Goal: Task Accomplishment & Management: Manage account settings

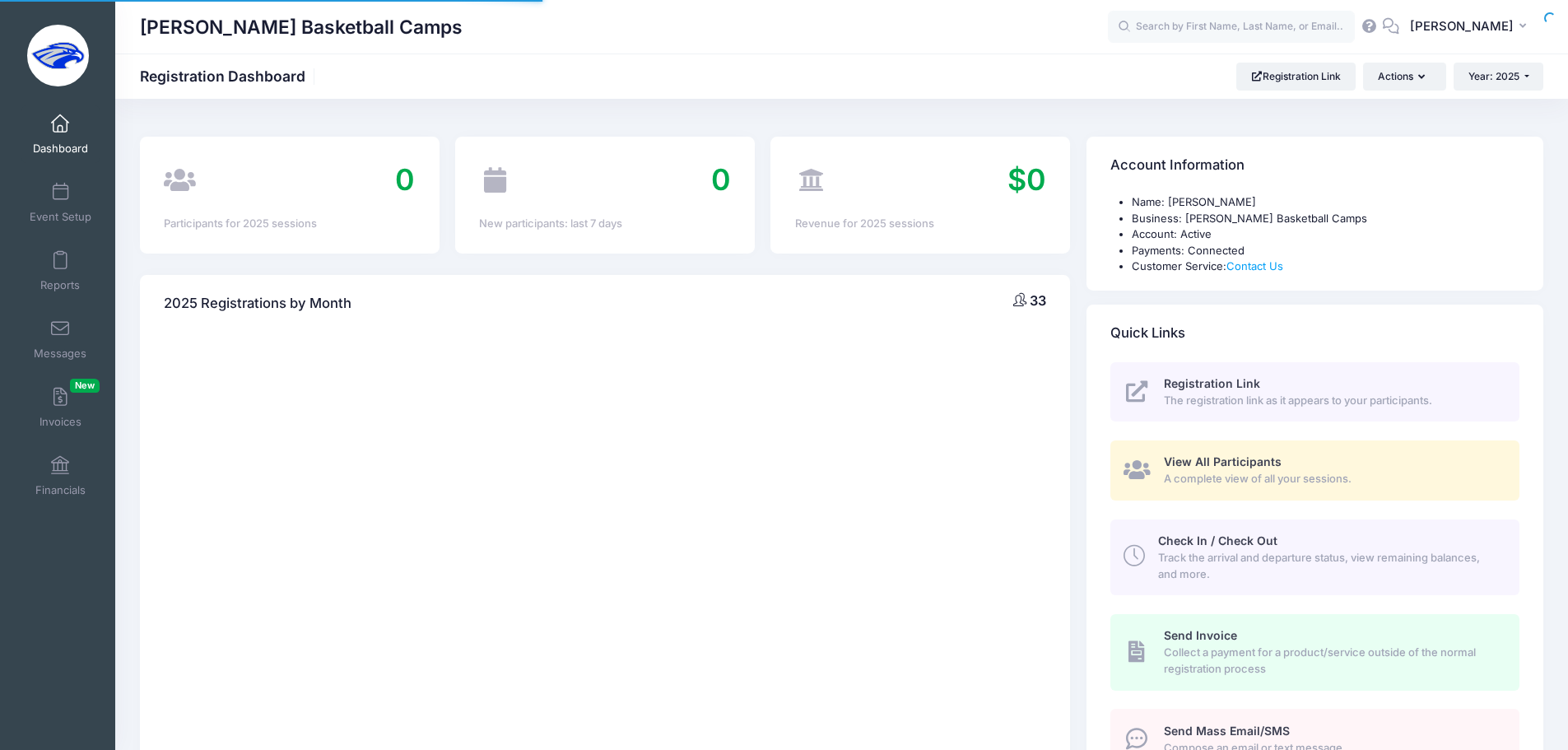
select select
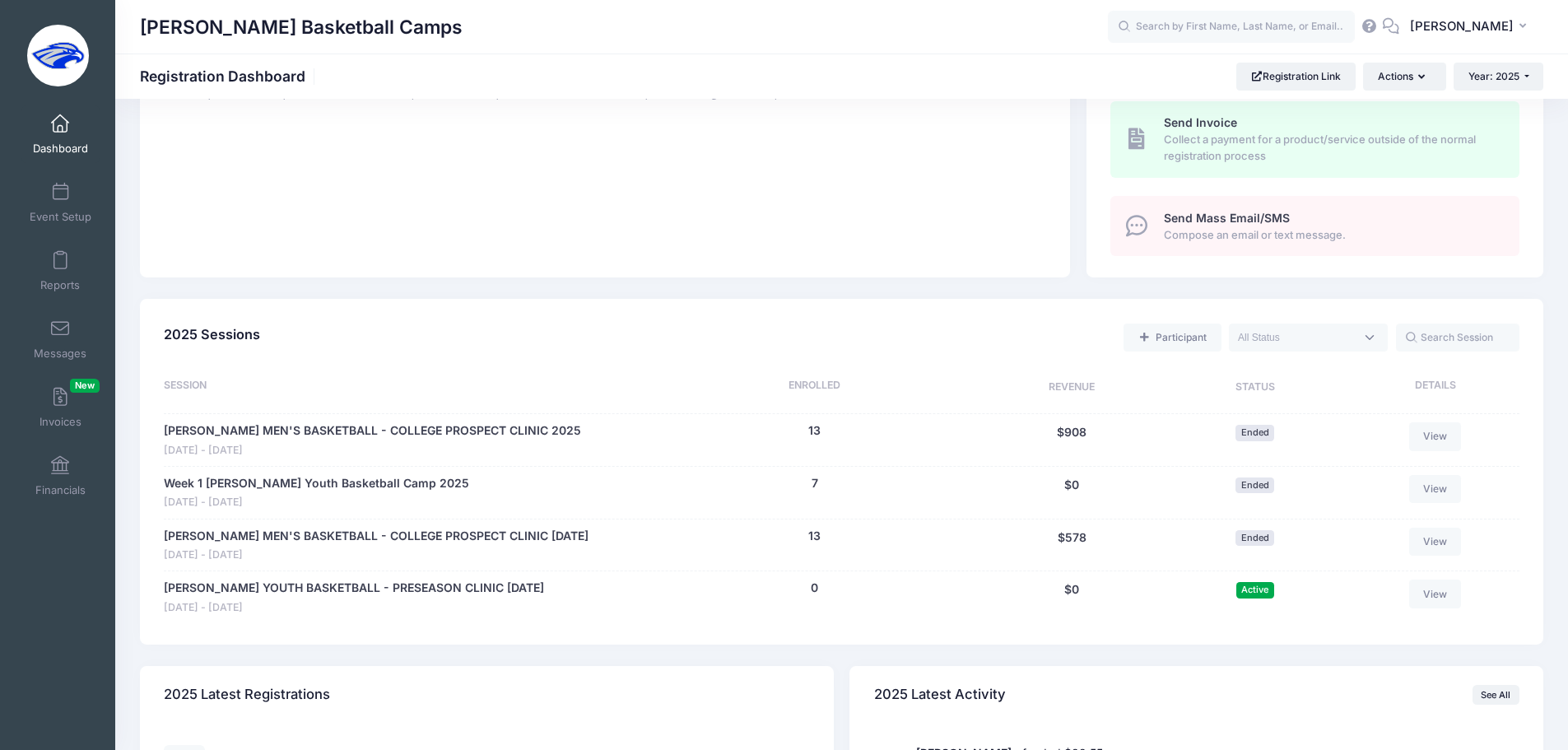
scroll to position [515, 0]
click at [60, 473] on span at bounding box center [60, 466] width 0 height 18
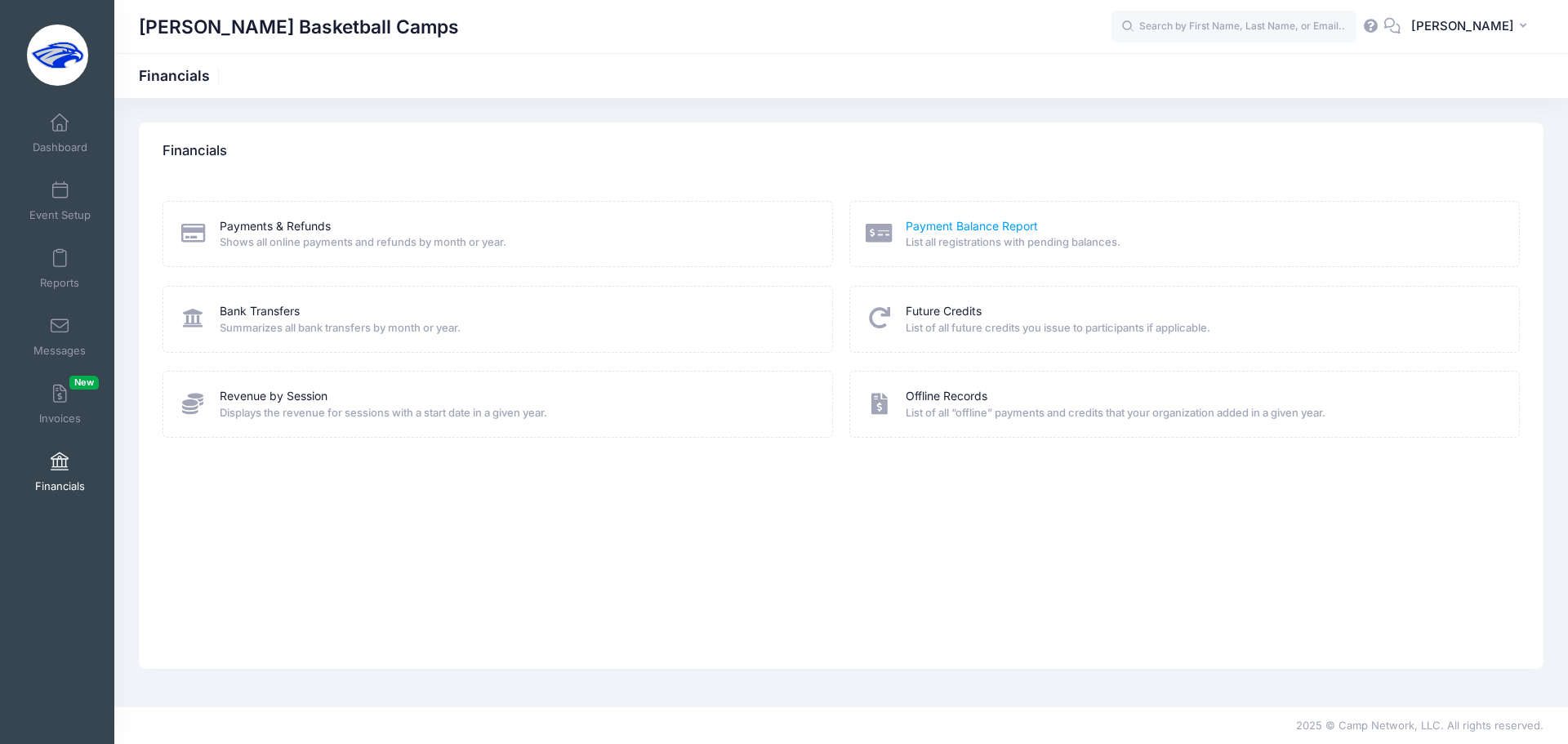
click at [996, 220] on link "Payment Balance Report" at bounding box center [972, 227] width 133 height 17
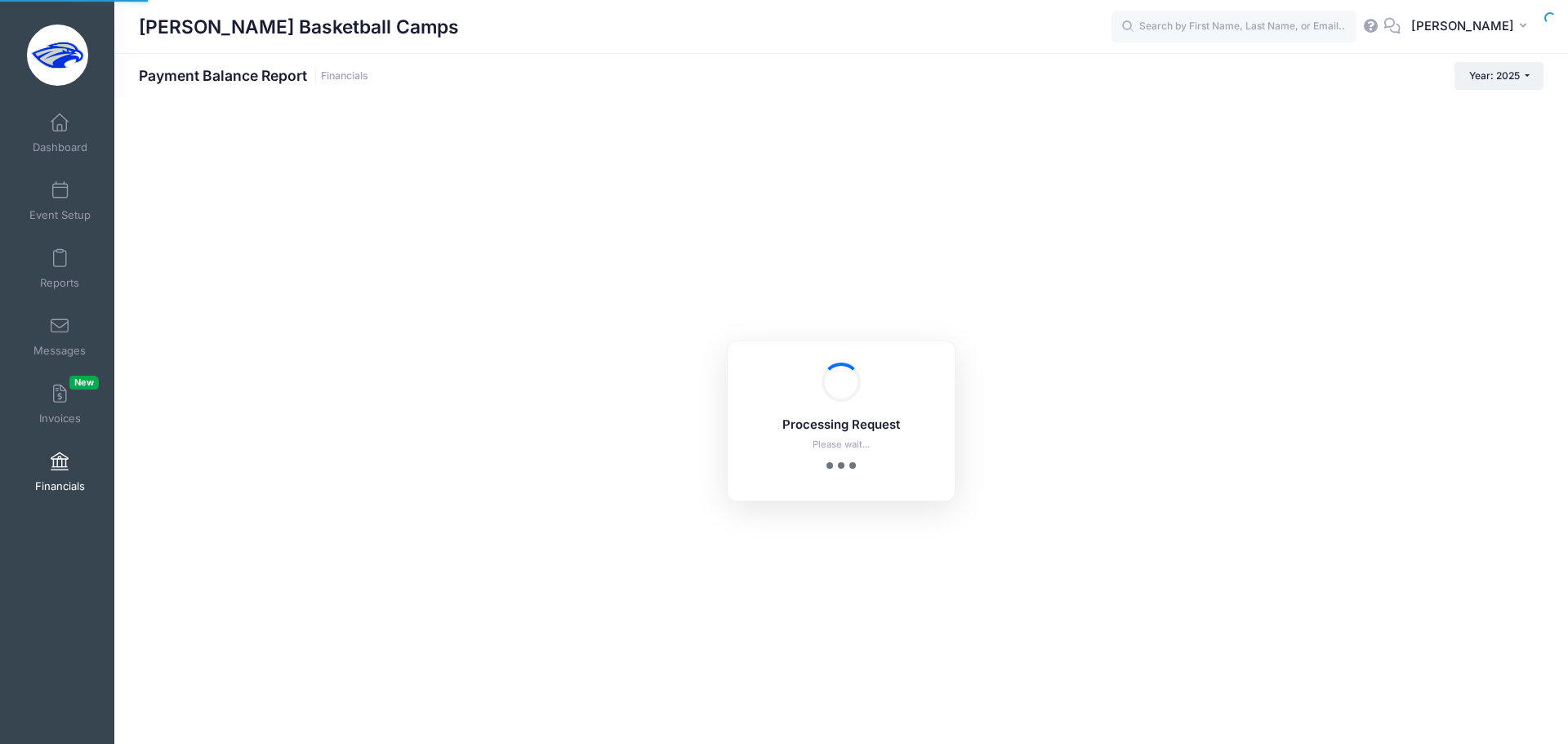
select select "10"
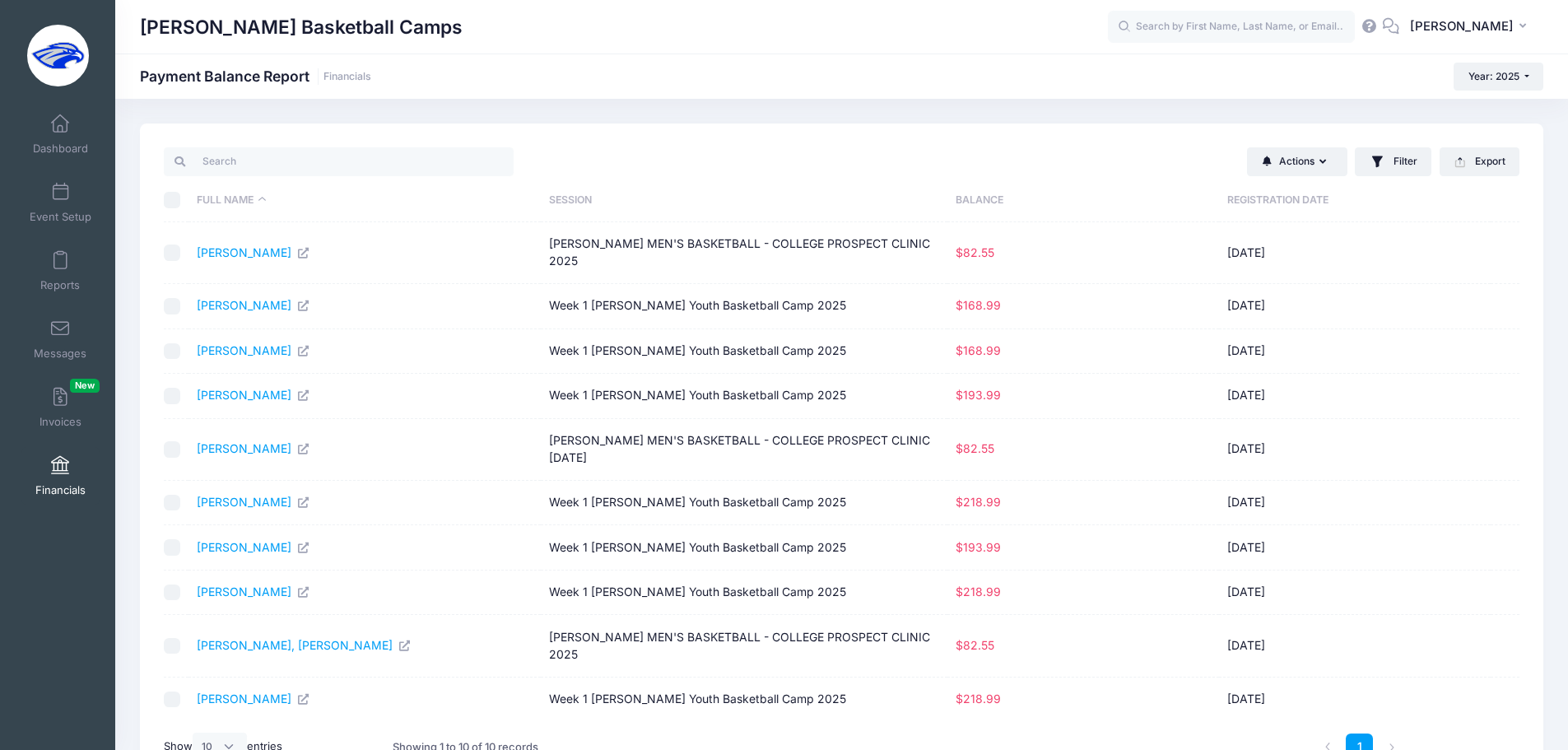
click at [63, 455] on link "Financials" at bounding box center [60, 475] width 78 height 57
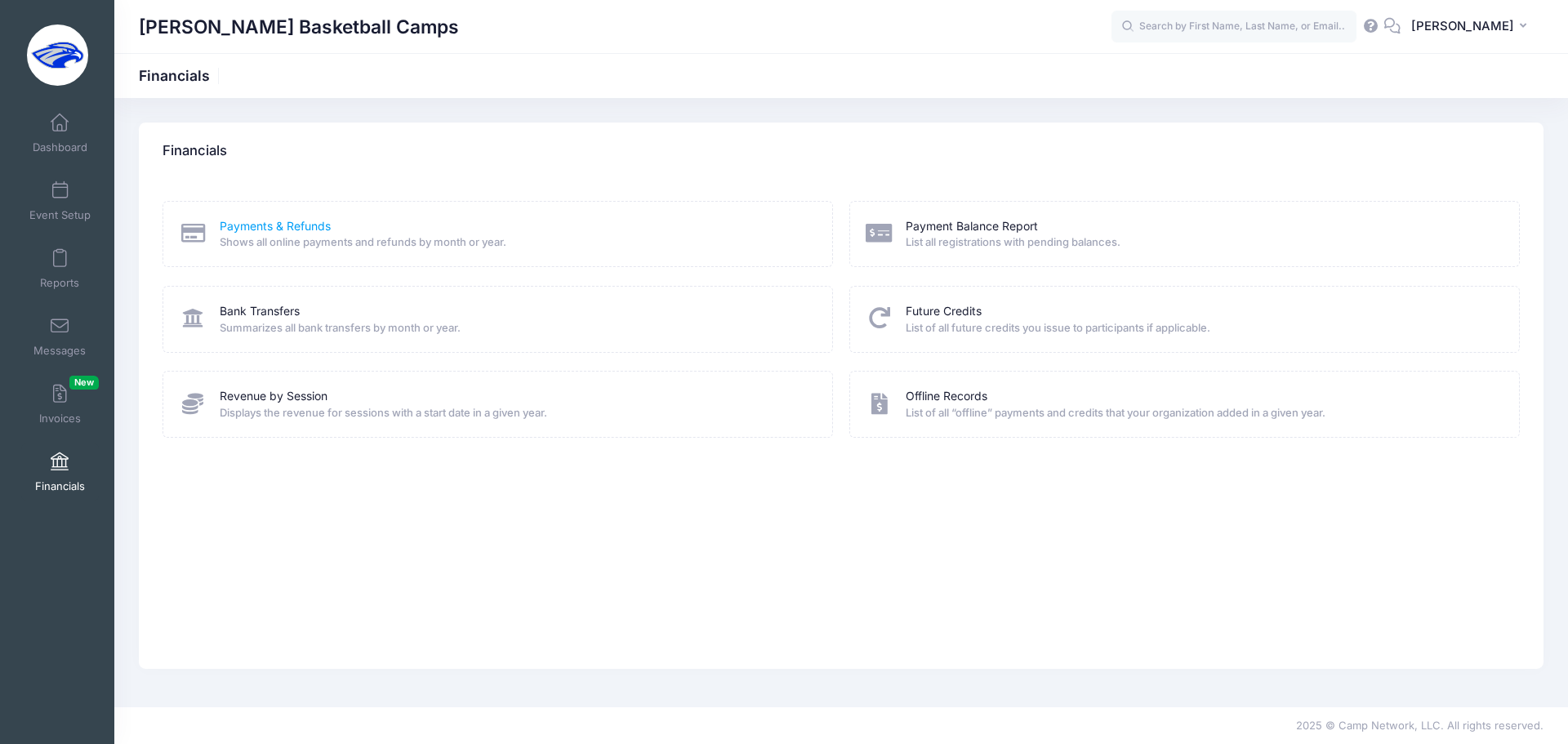
click at [294, 225] on link "Payments & Refunds" at bounding box center [276, 227] width 112 height 17
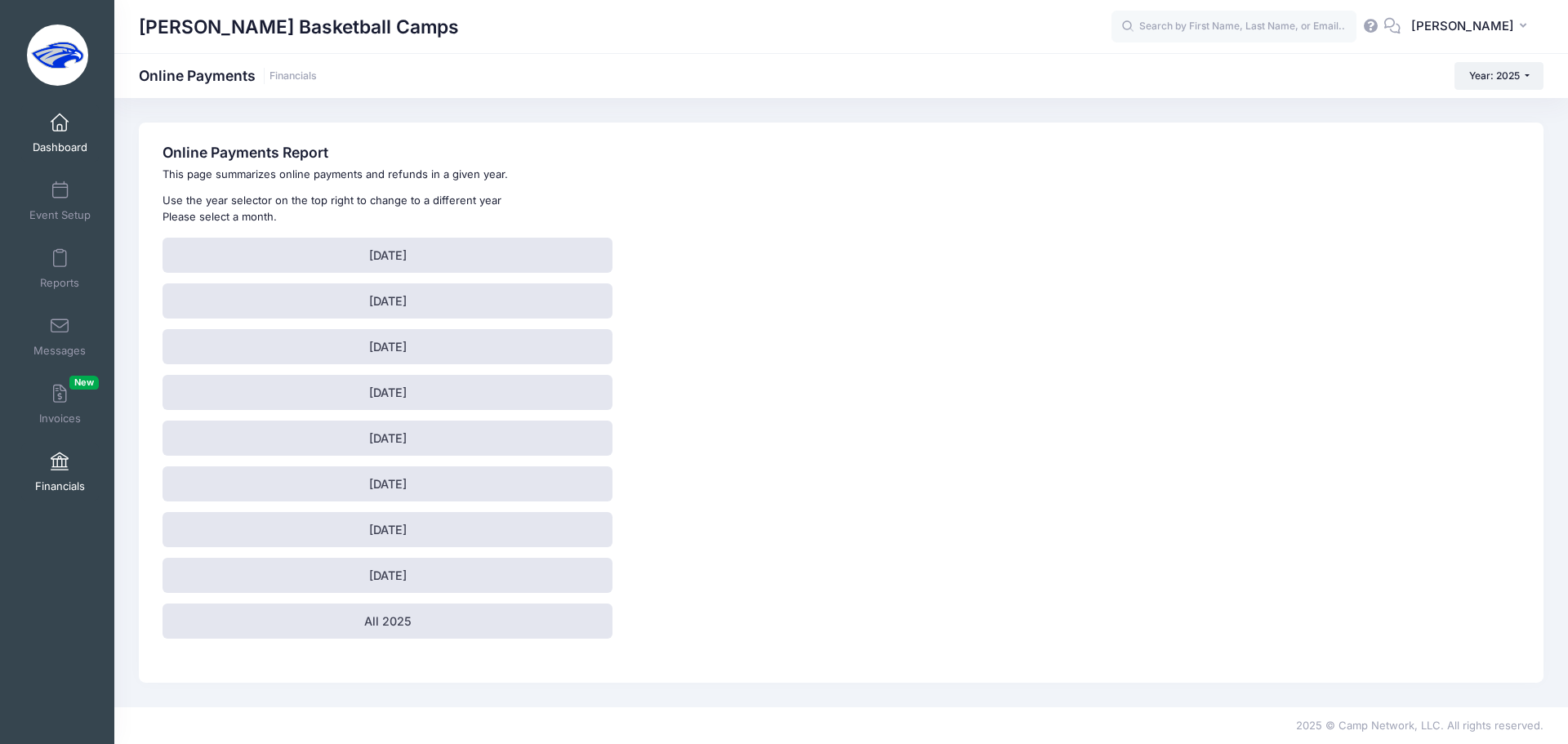
click at [57, 142] on span "Dashboard" at bounding box center [60, 147] width 55 height 13
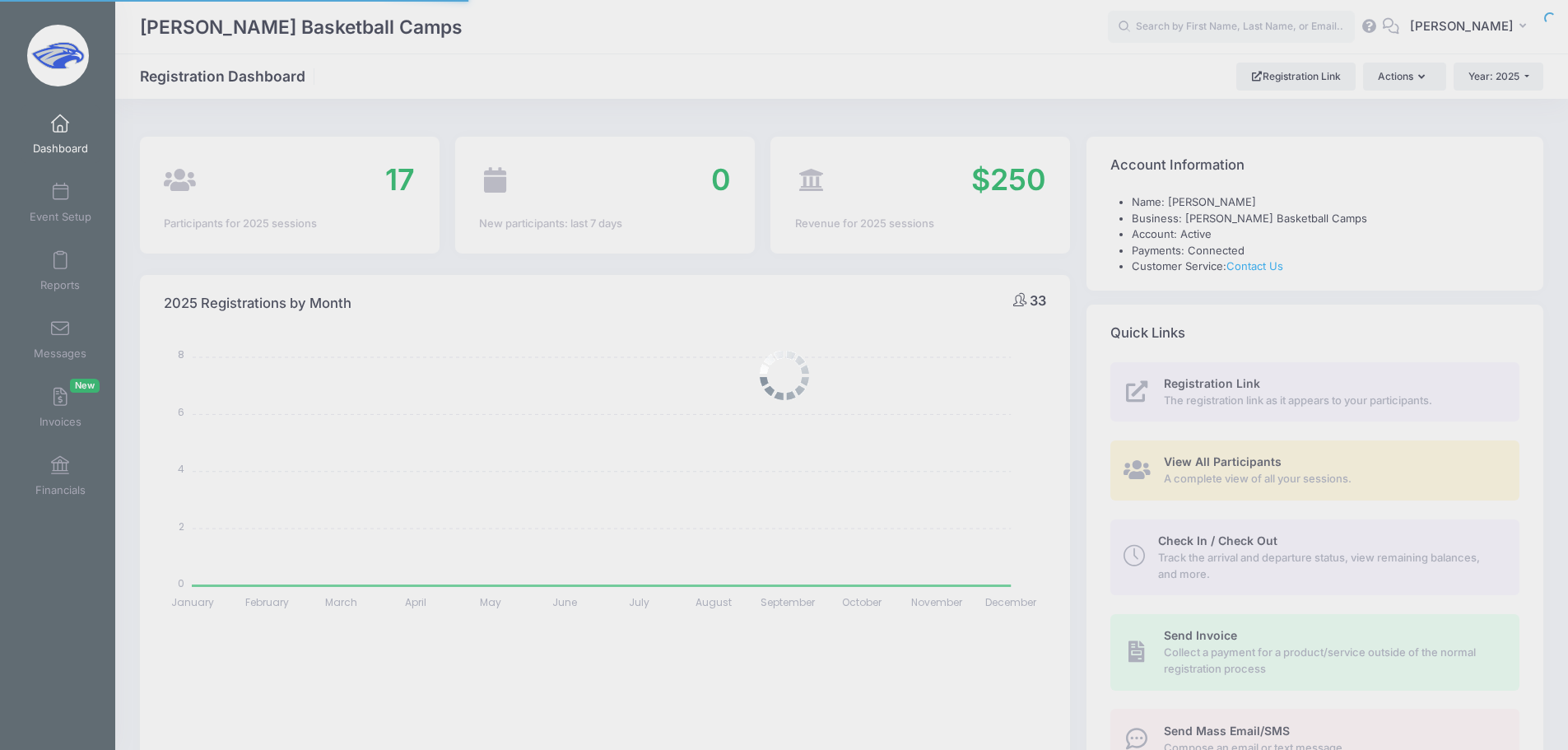
select select
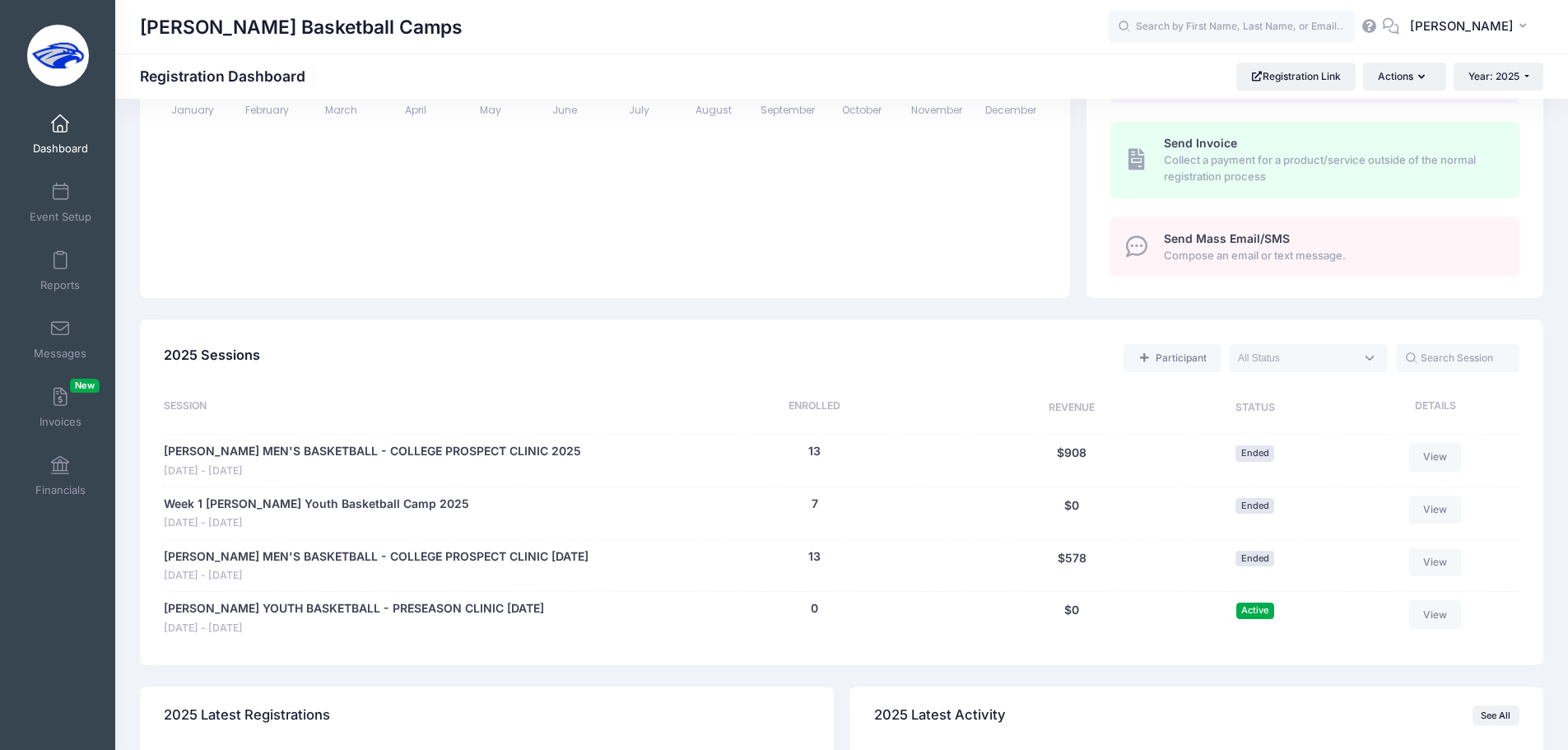
scroll to position [494, 0]
click at [527, 555] on link "[PERSON_NAME] MEN'S BASKETBALL - COLLEGE PROSPECT CLINIC [DATE]" at bounding box center [376, 555] width 424 height 17
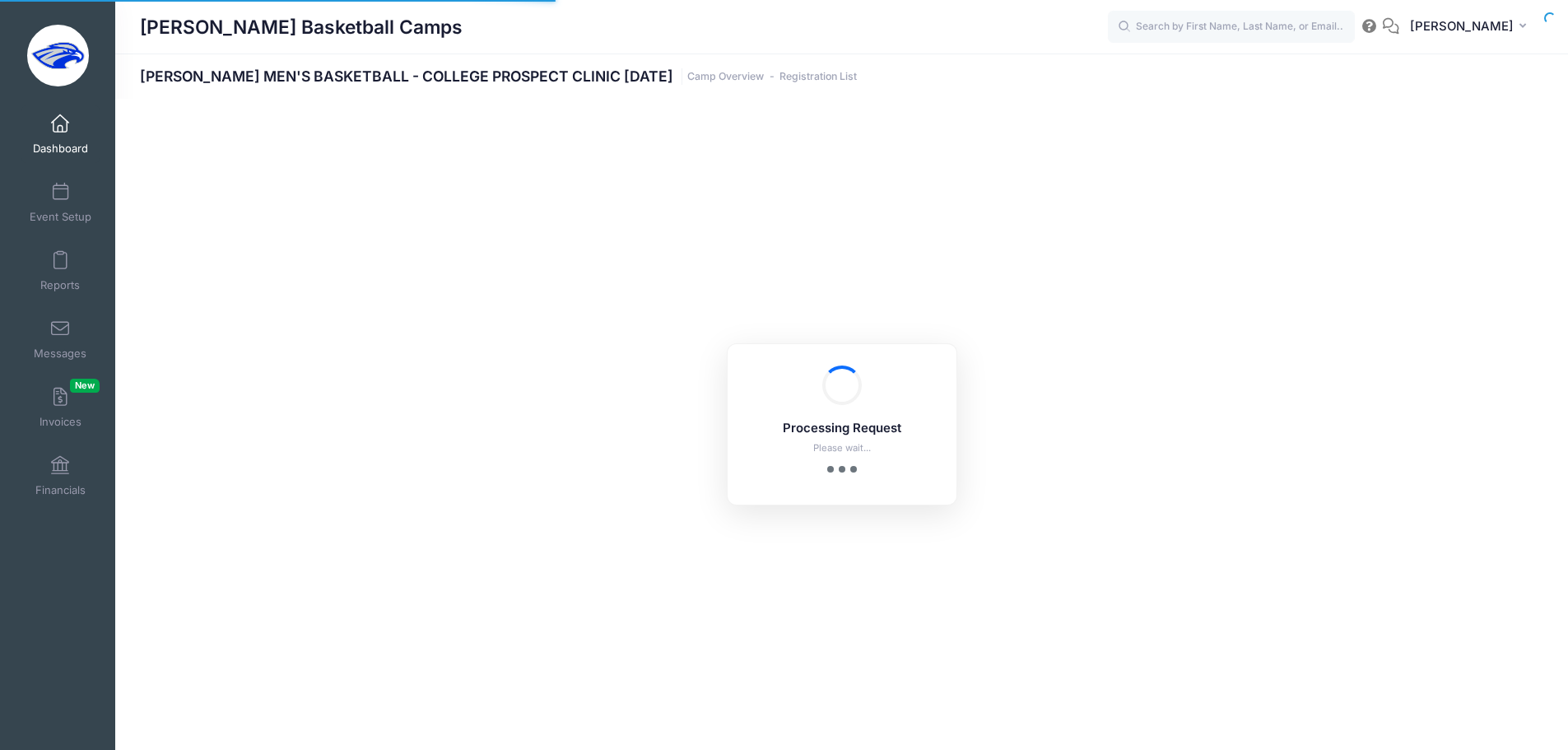
select select "10"
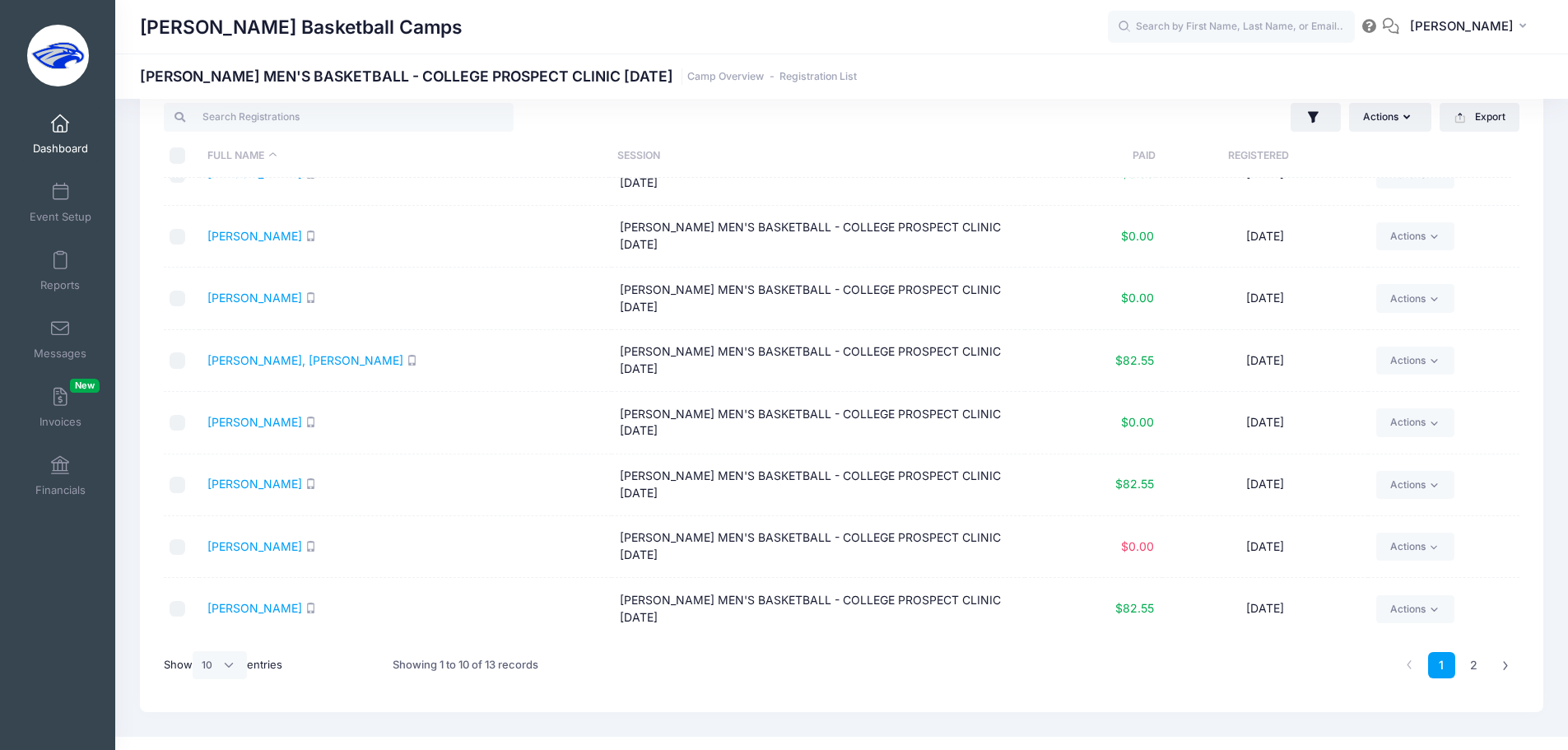
scroll to position [69, 0]
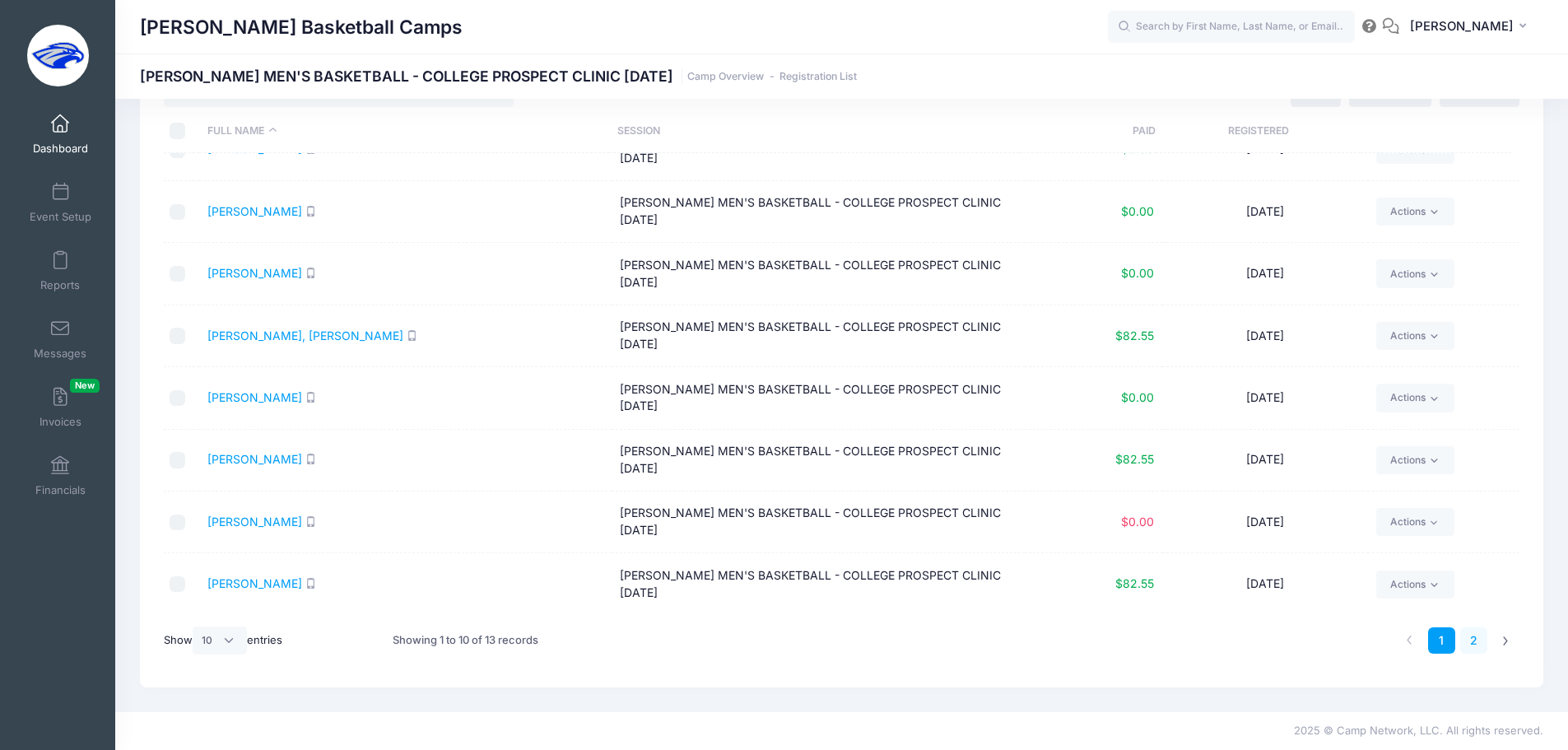
click at [1476, 633] on link "2" at bounding box center [1473, 641] width 27 height 27
